Goal: Find specific page/section: Find specific page/section

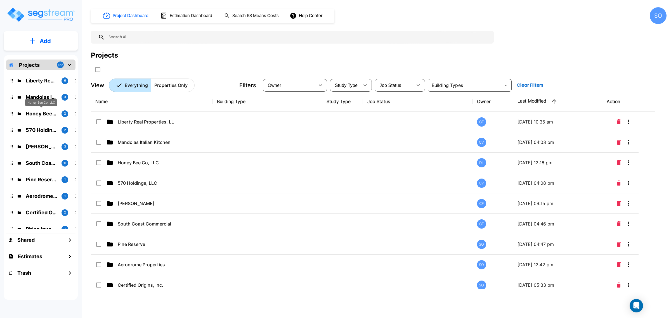
click at [41, 113] on p "Honey Bee Co, LLC" at bounding box center [41, 114] width 31 height 8
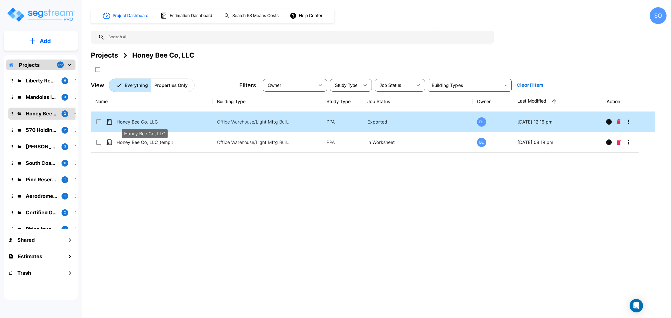
click at [139, 121] on p "Honey Bee Co, LLC" at bounding box center [145, 122] width 56 height 7
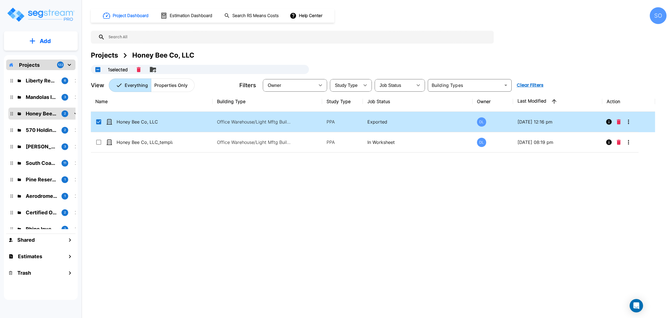
click at [180, 124] on td "Honey Bee Co, LLC" at bounding box center [152, 122] width 122 height 20
checkbox input "false"
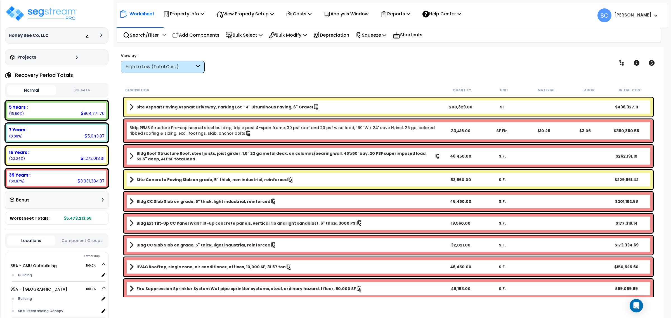
click at [268, 71] on div "View by: High to Low (Total Cost) High to Low (Total Cost)" at bounding box center [388, 63] width 539 height 21
click at [37, 265] on link "85A - CMU Outbuilding 100.0%" at bounding box center [36, 266] width 52 height 6
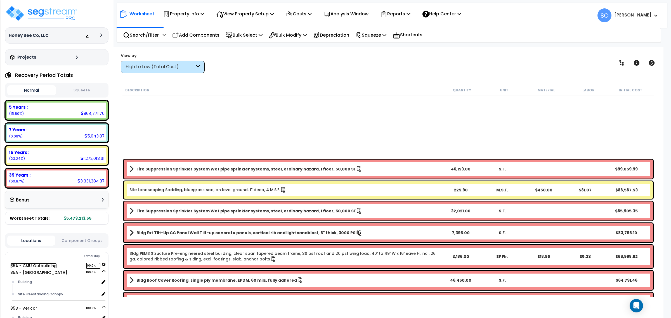
scroll to position [315, 0]
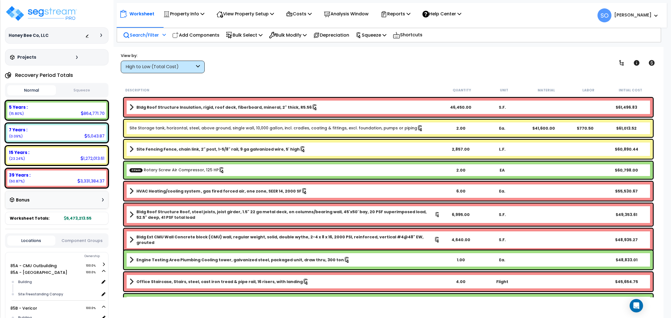
click at [156, 34] on p "Search/Filter" at bounding box center [141, 35] width 36 height 8
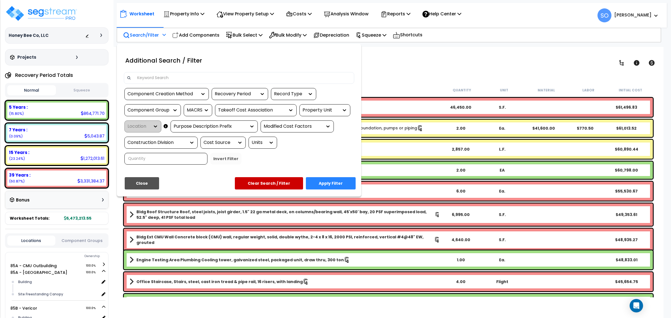
click at [246, 94] on div "Recovery Period" at bounding box center [236, 94] width 42 height 6
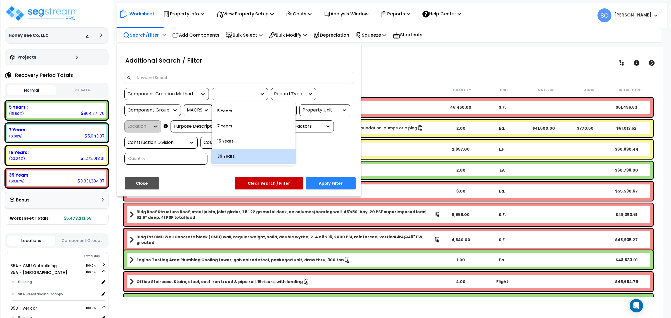
click at [225, 156] on div "39 Years" at bounding box center [254, 156] width 84 height 15
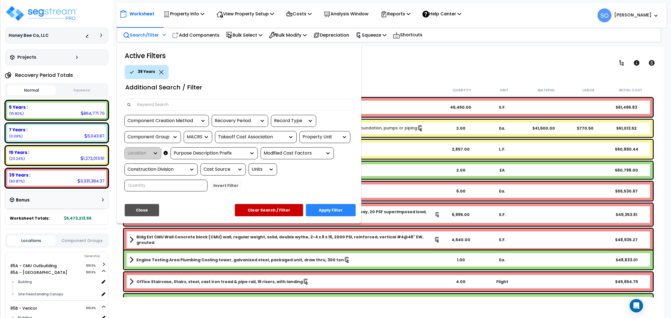
click at [170, 135] on div at bounding box center [174, 137] width 8 height 6
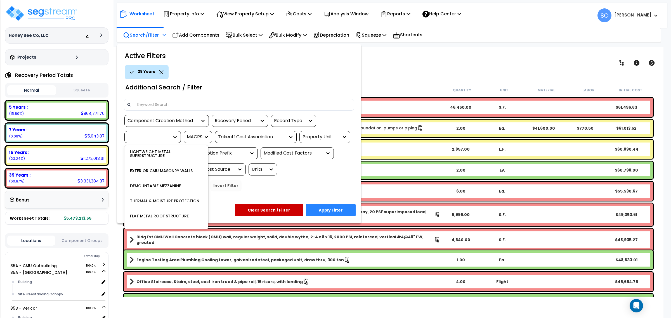
scroll to position [105, 0]
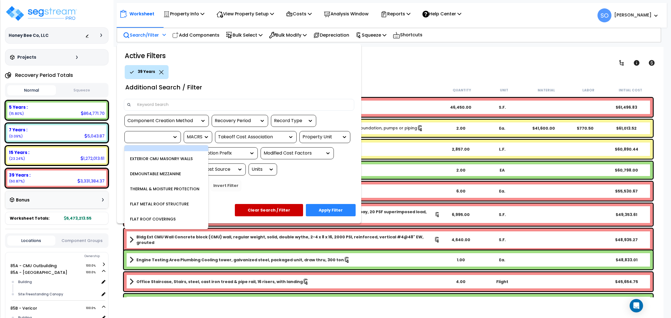
click at [156, 137] on div at bounding box center [149, 137] width 42 height 6
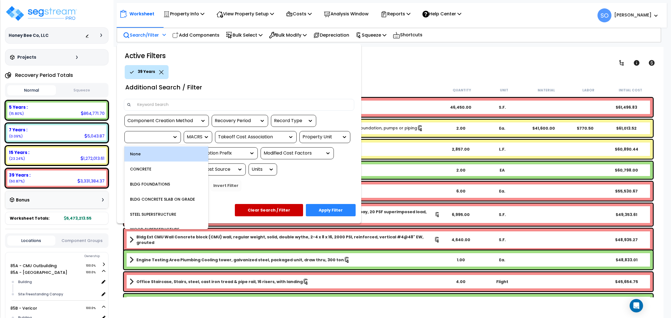
click at [156, 137] on div at bounding box center [149, 137] width 42 height 6
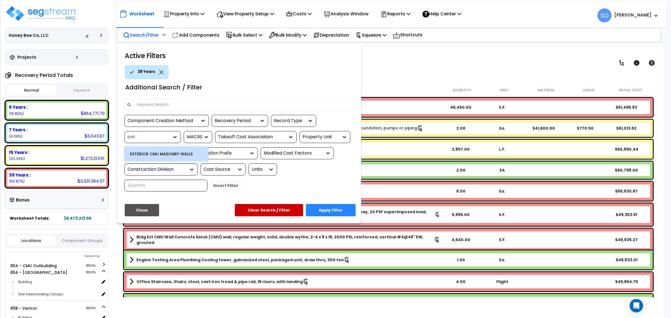
type input "cmu"
click at [161, 153] on div "EXTERIOR CMU MASONRY WALLS" at bounding box center [166, 154] width 84 height 15
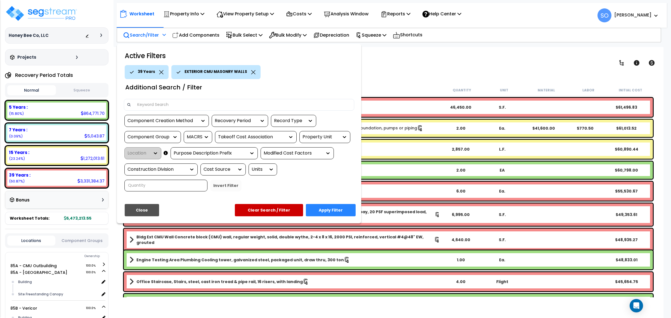
click at [330, 210] on button "Apply Filter" at bounding box center [331, 210] width 50 height 12
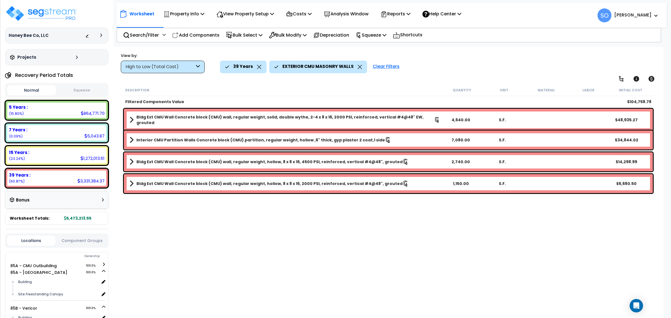
click at [223, 122] on div "Bldg Ext CMU Wall Concrete block (CMU) wall, regular weight, solid, double wyth…" at bounding box center [388, 120] width 529 height 22
click at [254, 120] on b "Bldg Ext CMU Wall Concrete block (CMU) wall, regular weight, solid, double wyth…" at bounding box center [286, 119] width 298 height 11
